Goal: Transaction & Acquisition: Purchase product/service

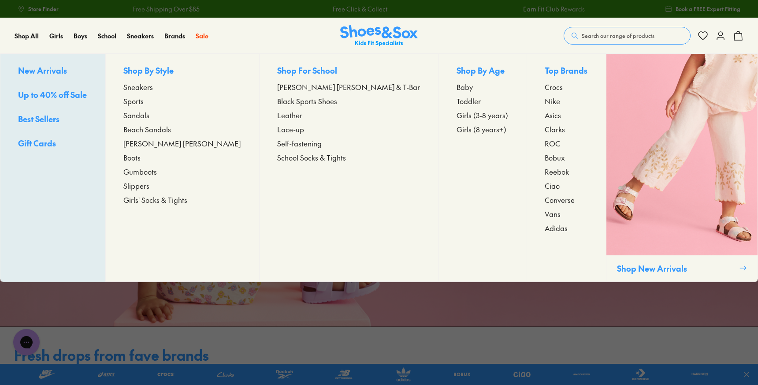
click at [153, 87] on span "Sneakers" at bounding box center [138, 86] width 30 height 11
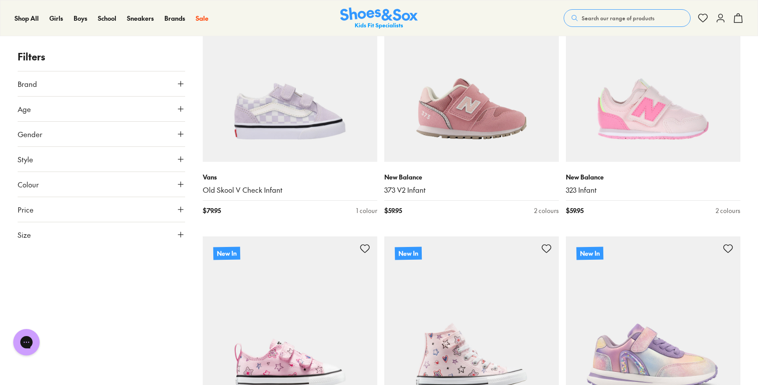
click at [177, 108] on icon at bounding box center [180, 108] width 9 height 9
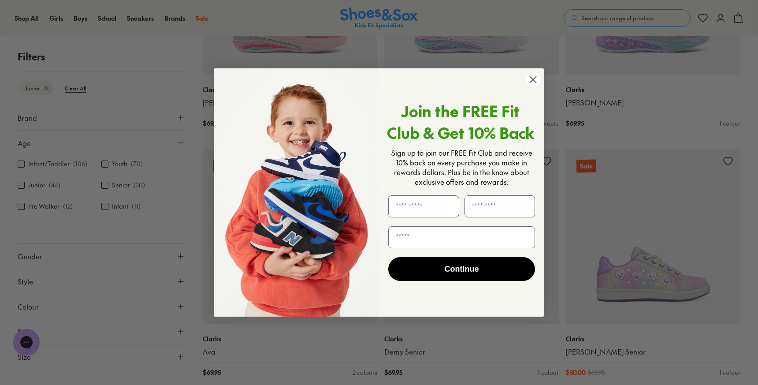
scroll to position [541, 0]
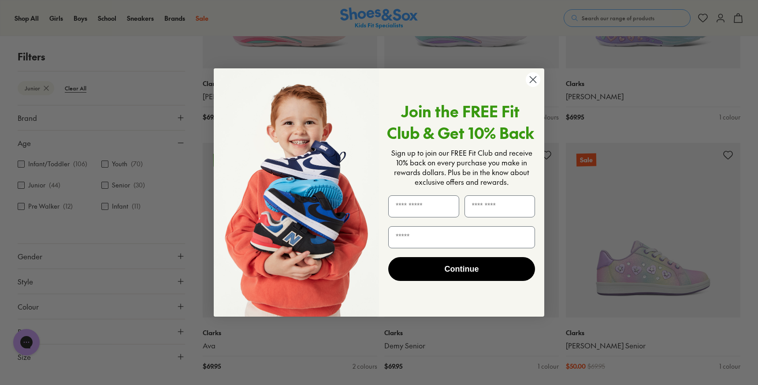
click at [533, 77] on circle "Close dialog" at bounding box center [533, 79] width 15 height 15
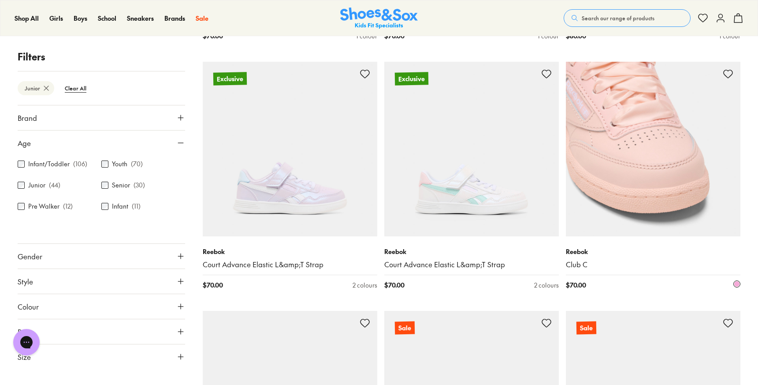
scroll to position [1620, 0]
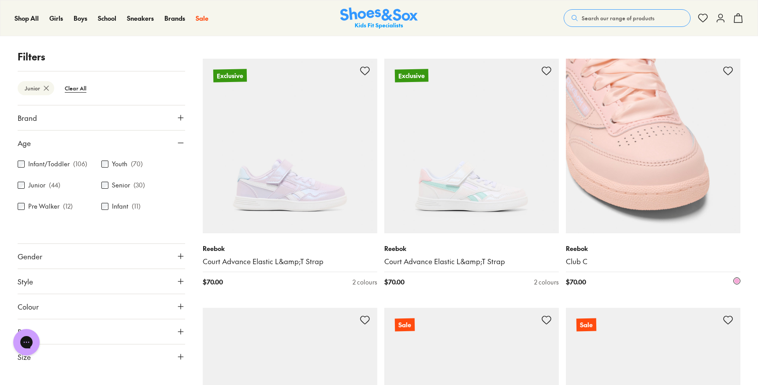
click at [661, 181] on img at bounding box center [653, 146] width 174 height 174
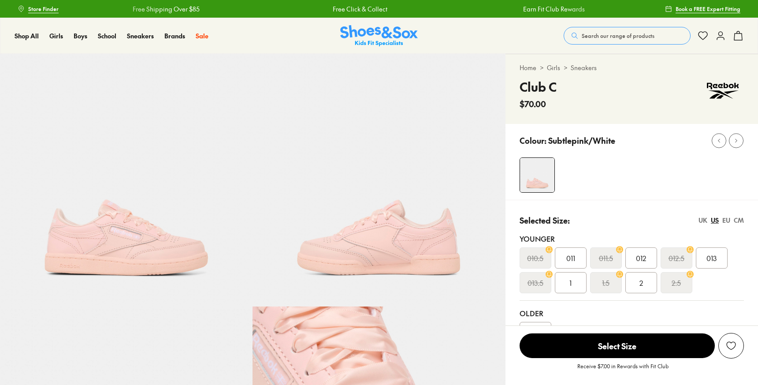
select select "*"
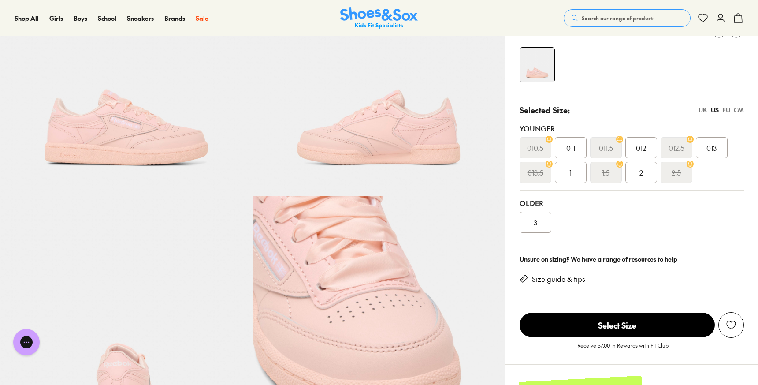
scroll to position [111, 0]
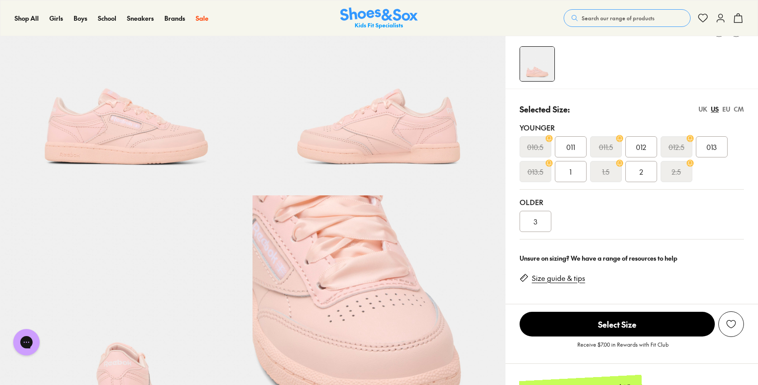
click at [353, 231] on img at bounding box center [378, 321] width 252 height 252
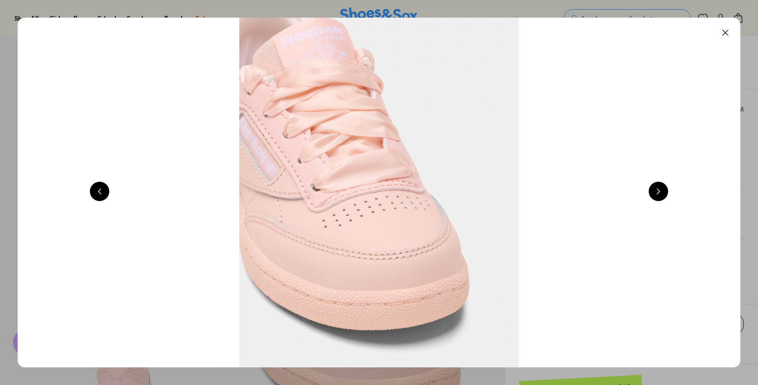
scroll to position [0, 2904]
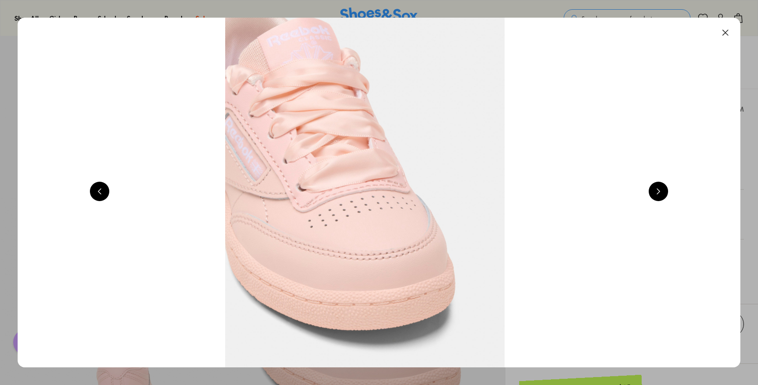
click at [726, 31] on button at bounding box center [724, 32] width 19 height 19
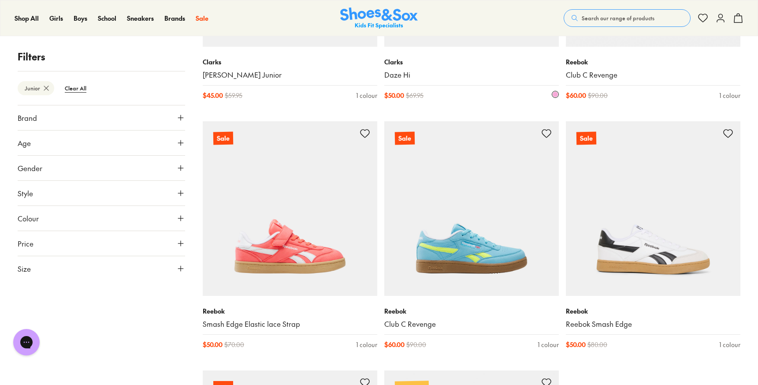
scroll to position [2304, 0]
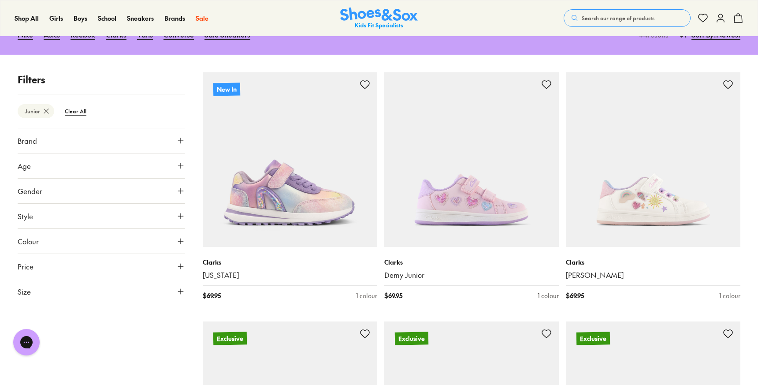
scroll to position [126, 0]
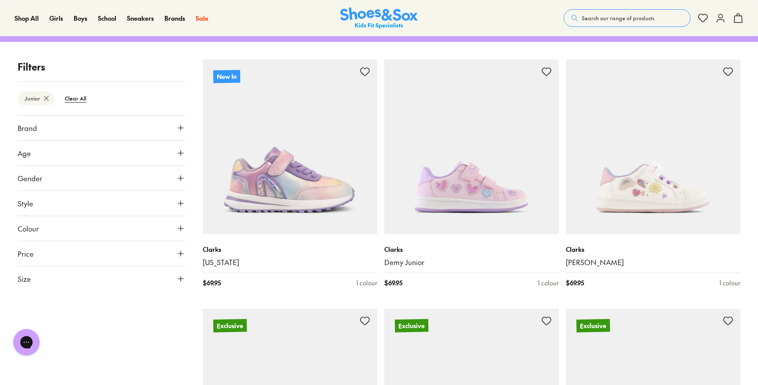
click at [182, 129] on icon at bounding box center [180, 127] width 9 height 9
click at [181, 128] on icon at bounding box center [180, 127] width 9 height 9
click at [179, 204] on icon at bounding box center [180, 203] width 9 height 9
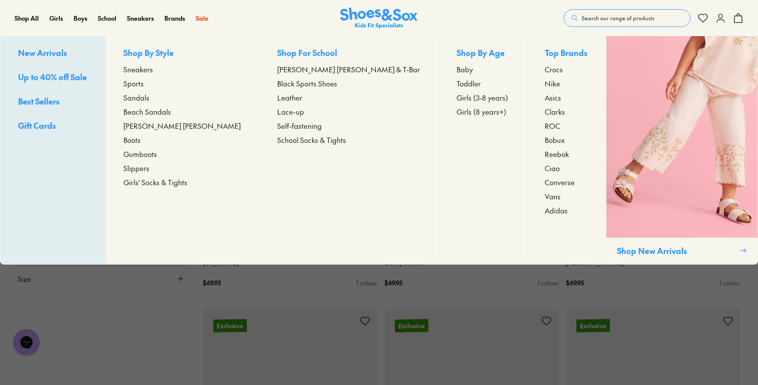
click at [144, 82] on span "Sports" at bounding box center [133, 83] width 20 height 11
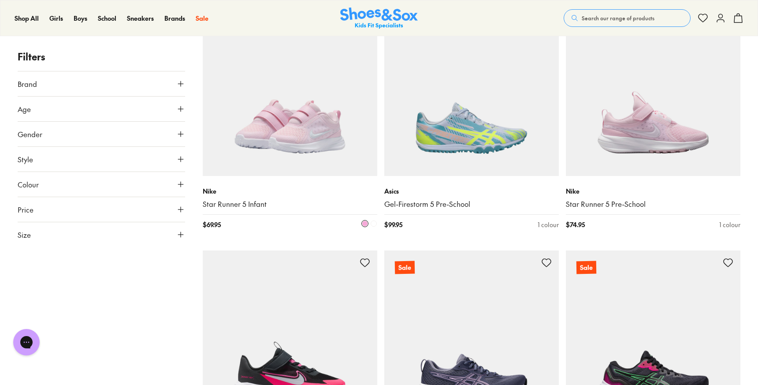
scroll to position [427, 0]
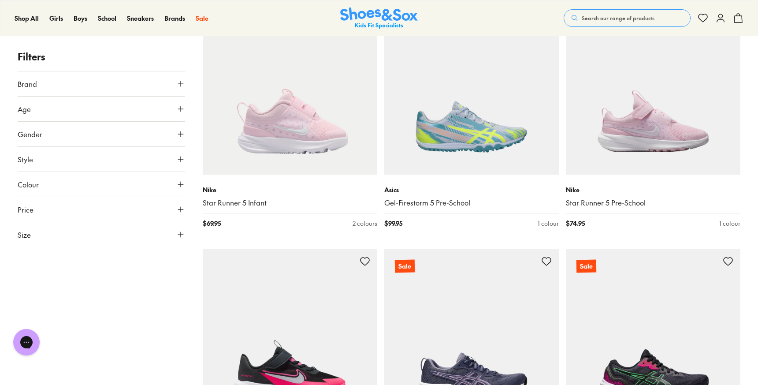
click at [181, 107] on use at bounding box center [180, 108] width 5 height 5
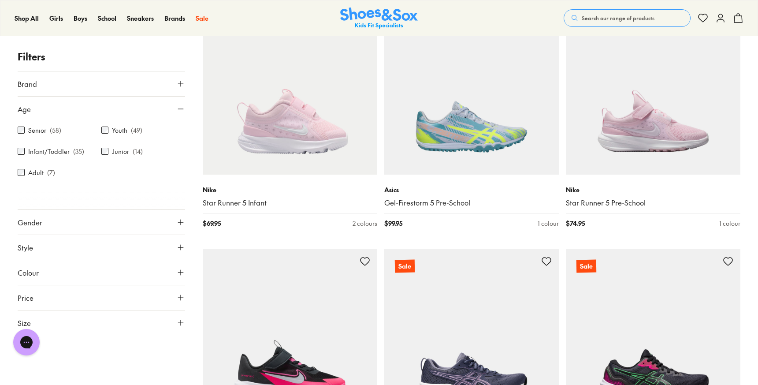
click at [179, 112] on icon at bounding box center [180, 108] width 9 height 9
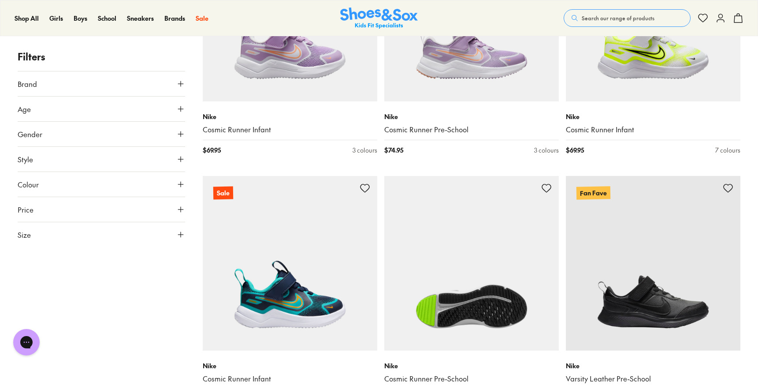
scroll to position [1994, 0]
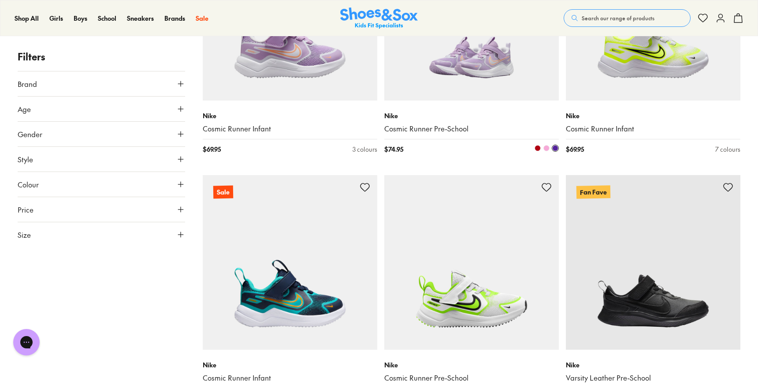
click at [478, 67] on img at bounding box center [471, 13] width 174 height 174
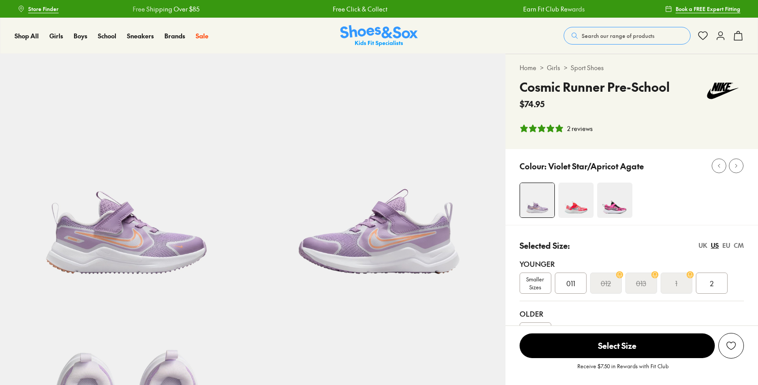
select select "*"
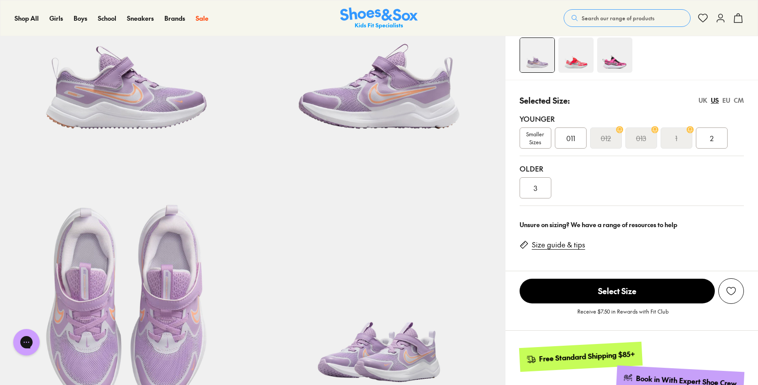
scroll to position [151, 0]
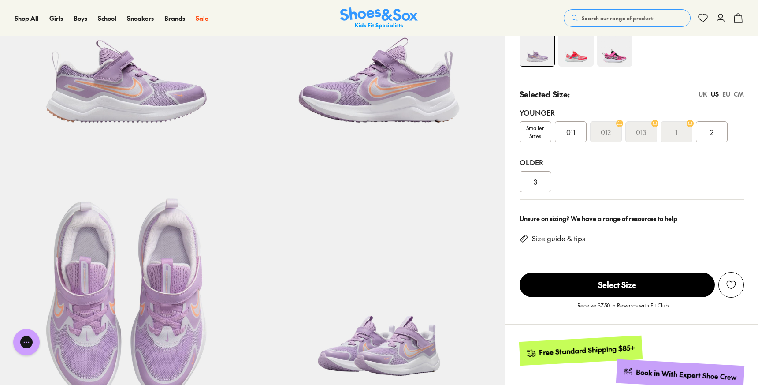
click at [531, 131] on span "Smaller Sizes" at bounding box center [535, 132] width 31 height 16
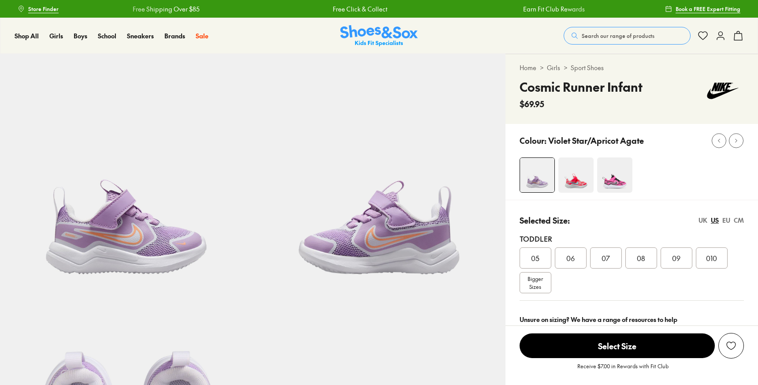
select select "*"
click at [538, 283] on span "Bigger Sizes" at bounding box center [534, 282] width 15 height 16
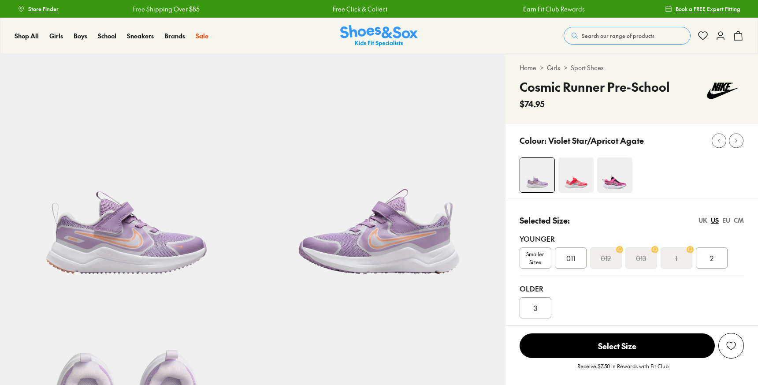
select select "*"
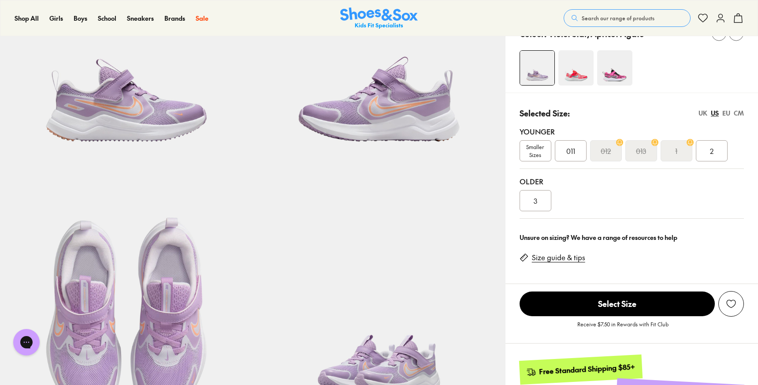
scroll to position [127, 0]
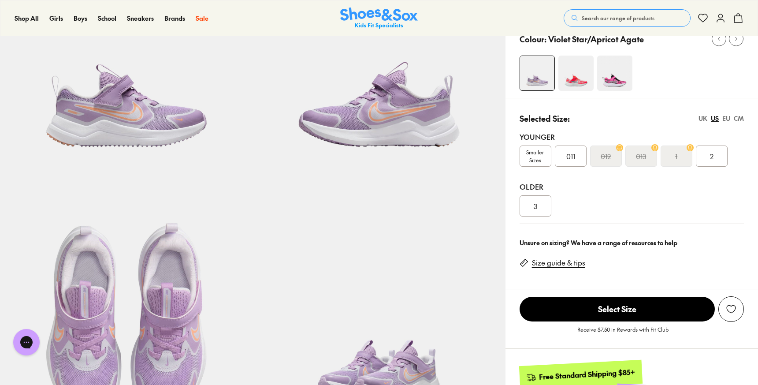
click at [616, 76] on img at bounding box center [614, 73] width 35 height 35
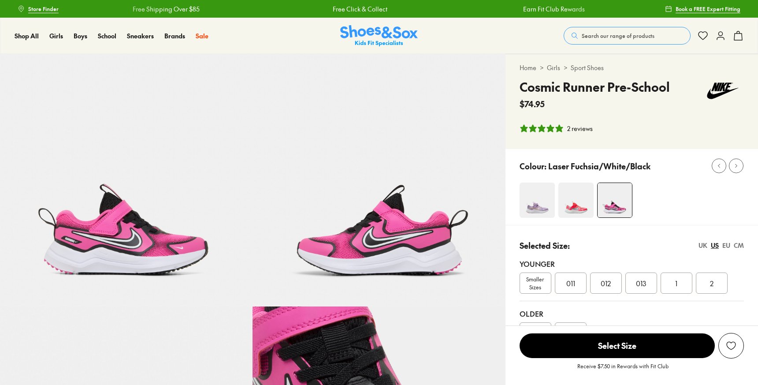
select select "*"
click at [534, 194] on img at bounding box center [536, 199] width 35 height 35
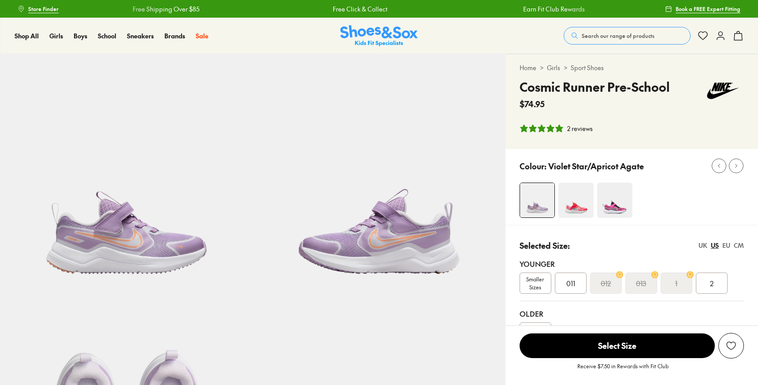
select select "*"
click at [572, 283] on span "011" at bounding box center [570, 283] width 9 height 11
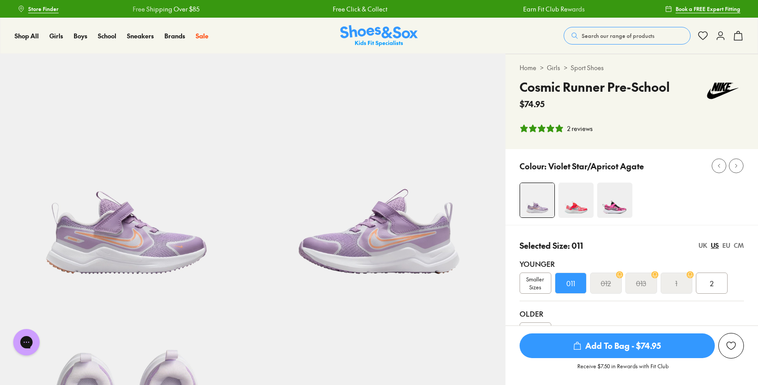
click at [593, 342] on span "Add To Bag - $74.95" at bounding box center [616, 345] width 195 height 25
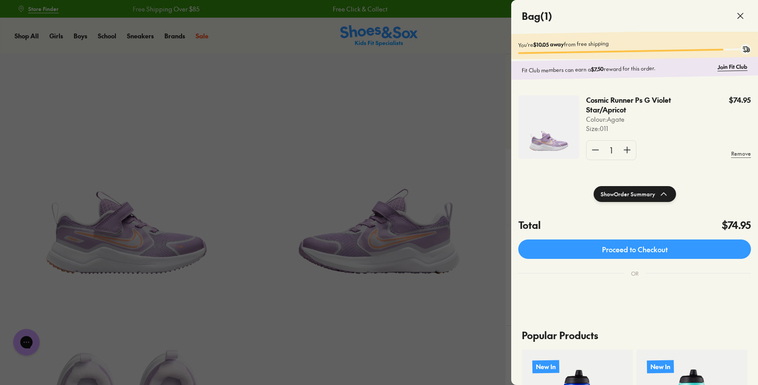
click at [737, 17] on icon at bounding box center [740, 16] width 11 height 11
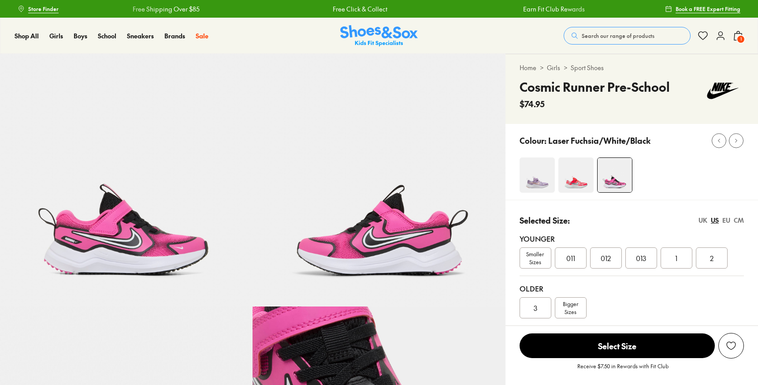
select select "*"
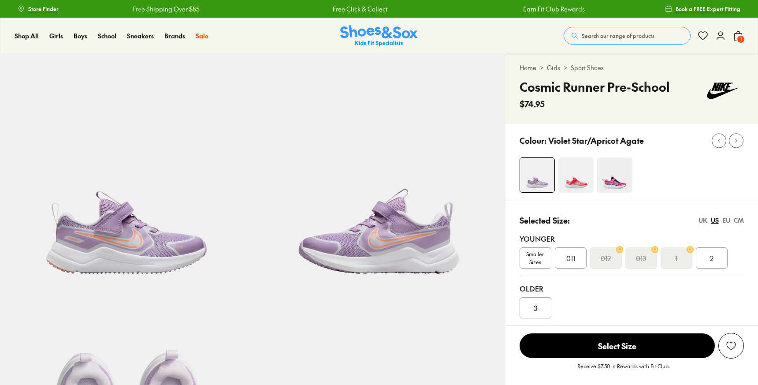
scroll to position [127, 0]
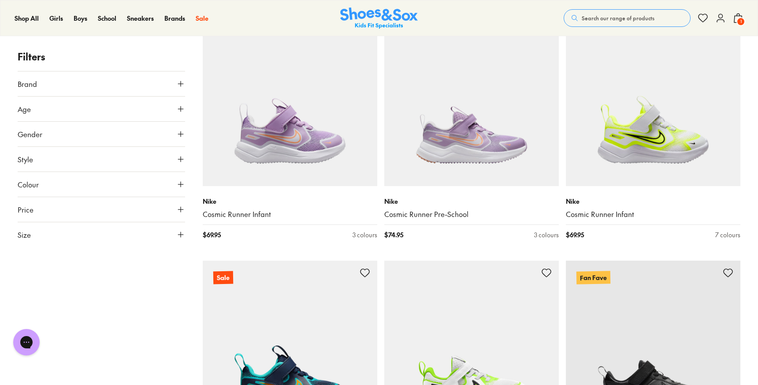
scroll to position [1971, 0]
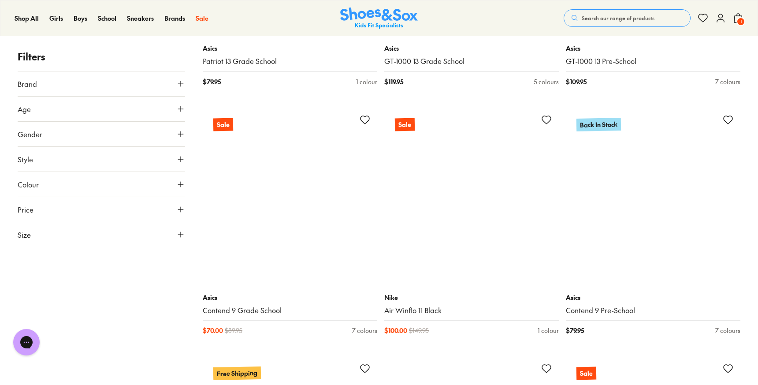
scroll to position [4800, 0]
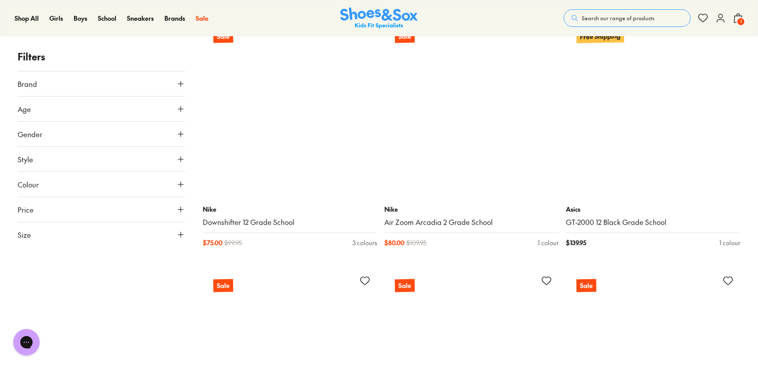
scroll to position [7377, 0]
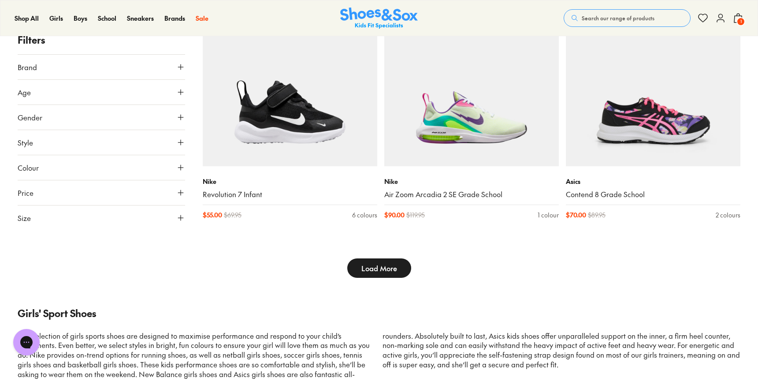
scroll to position [7907, 0]
